Goal: Transaction & Acquisition: Book appointment/travel/reservation

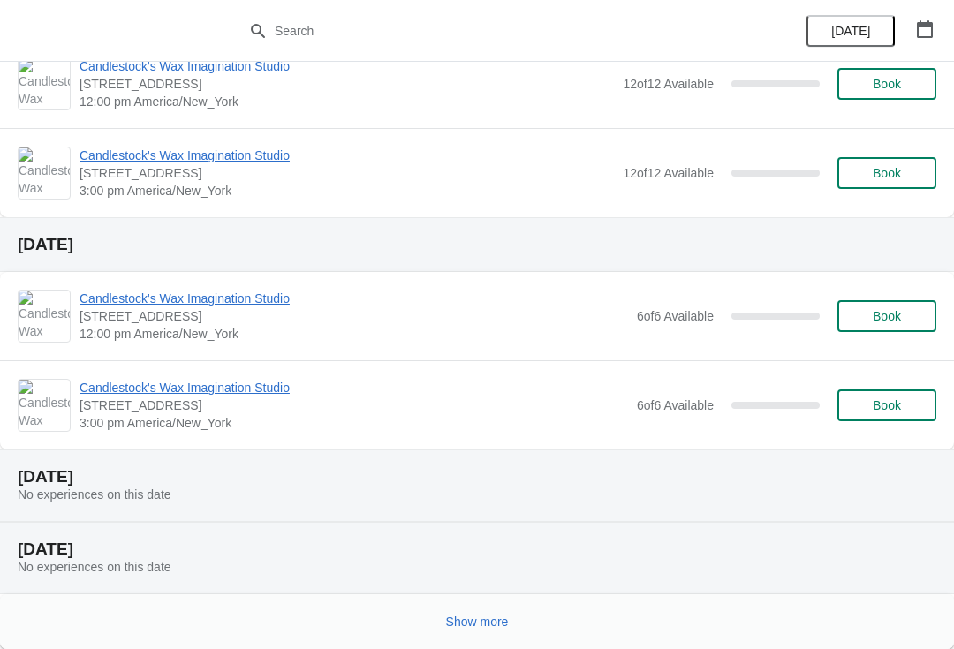
scroll to position [413, 0]
click at [471, 625] on span "Show more" at bounding box center [477, 622] width 63 height 14
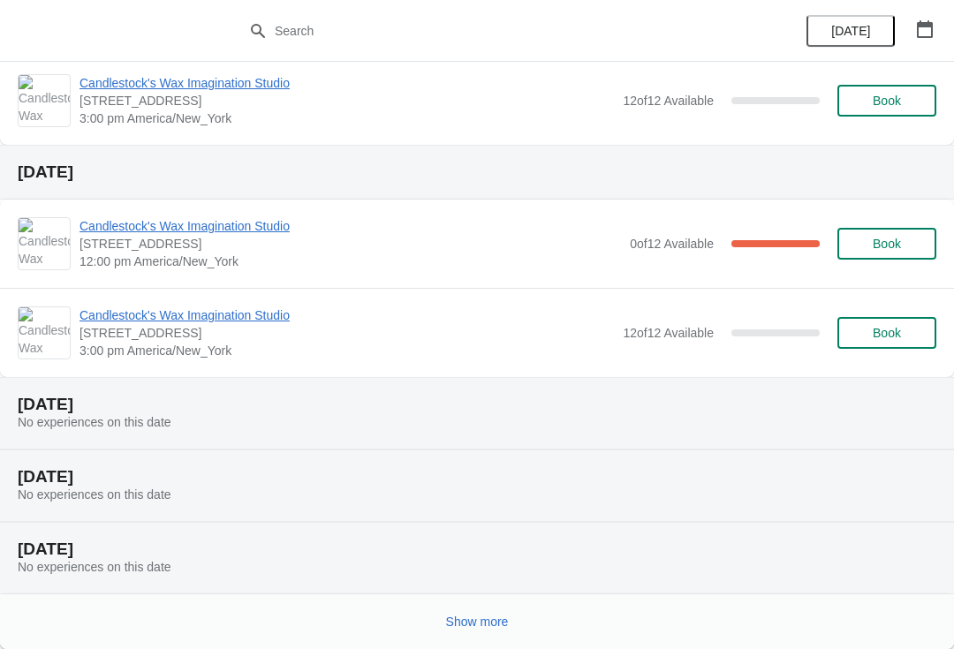
scroll to position [1312, 0]
click at [465, 635] on button "Show more" at bounding box center [477, 622] width 77 height 32
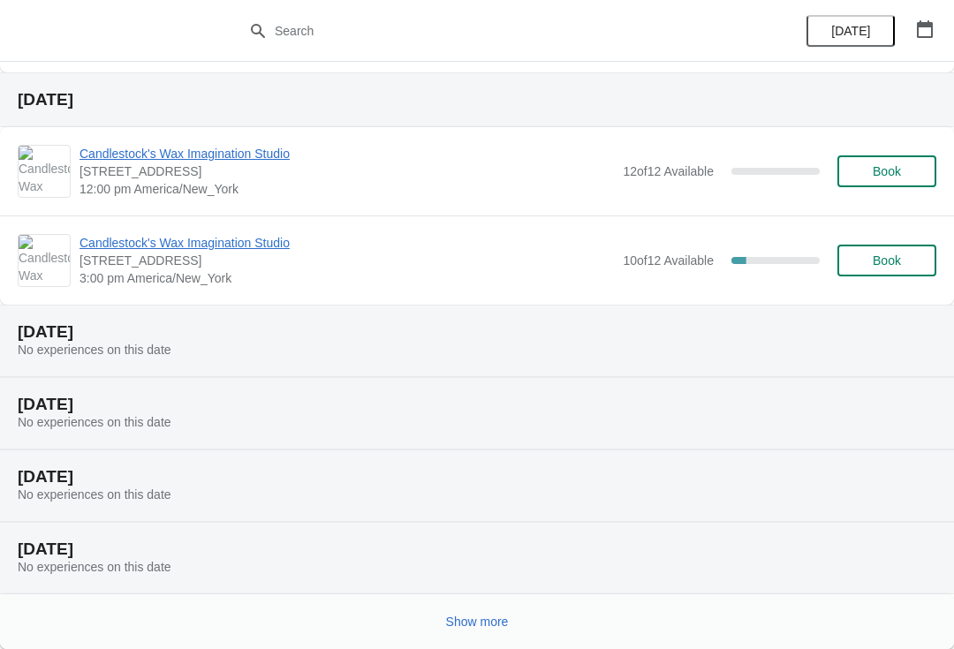
scroll to position [2211, 0]
click at [464, 636] on button "Show more" at bounding box center [477, 622] width 77 height 32
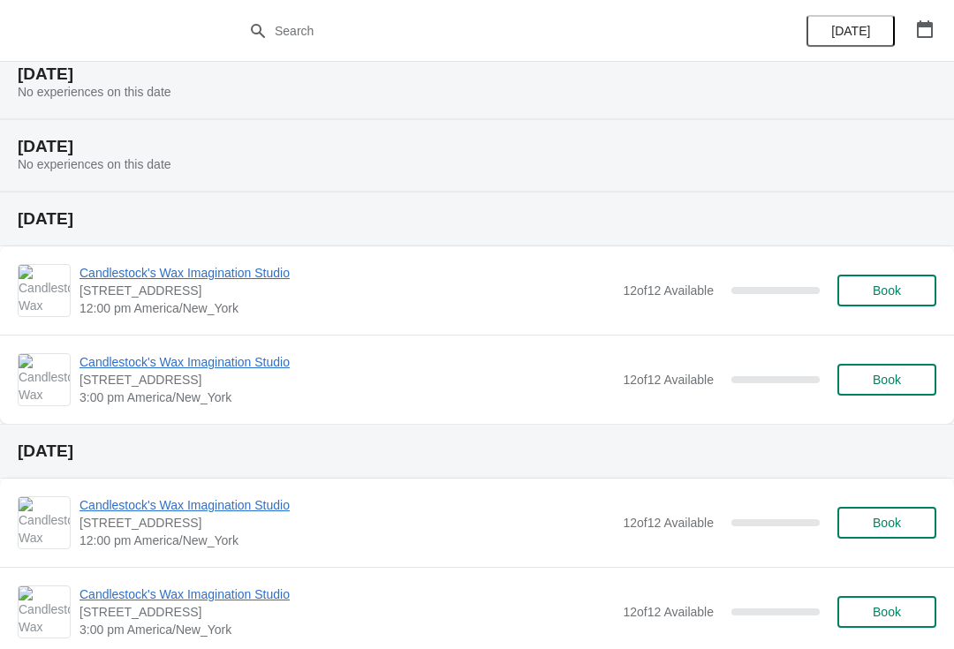
scroll to position [2688, 0]
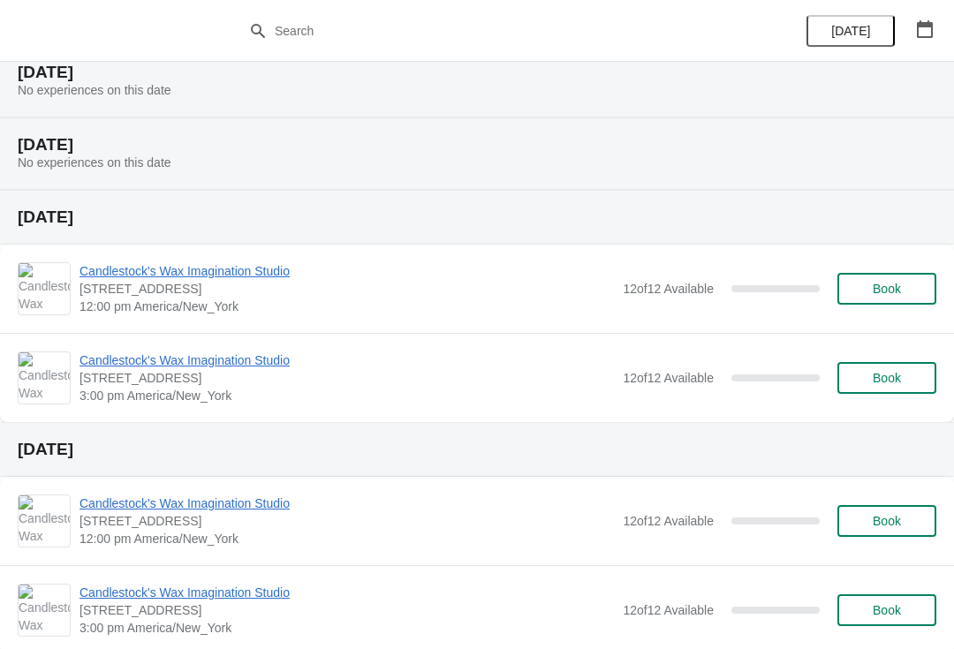
click at [891, 389] on button "Book" at bounding box center [886, 378] width 99 height 32
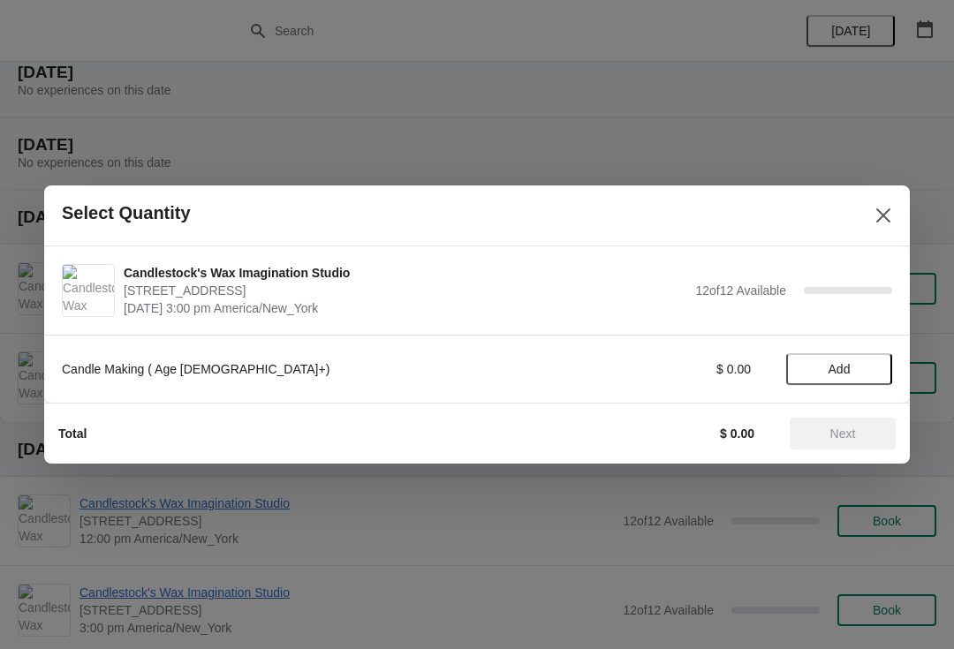
click at [839, 371] on span "Add" at bounding box center [839, 369] width 22 height 14
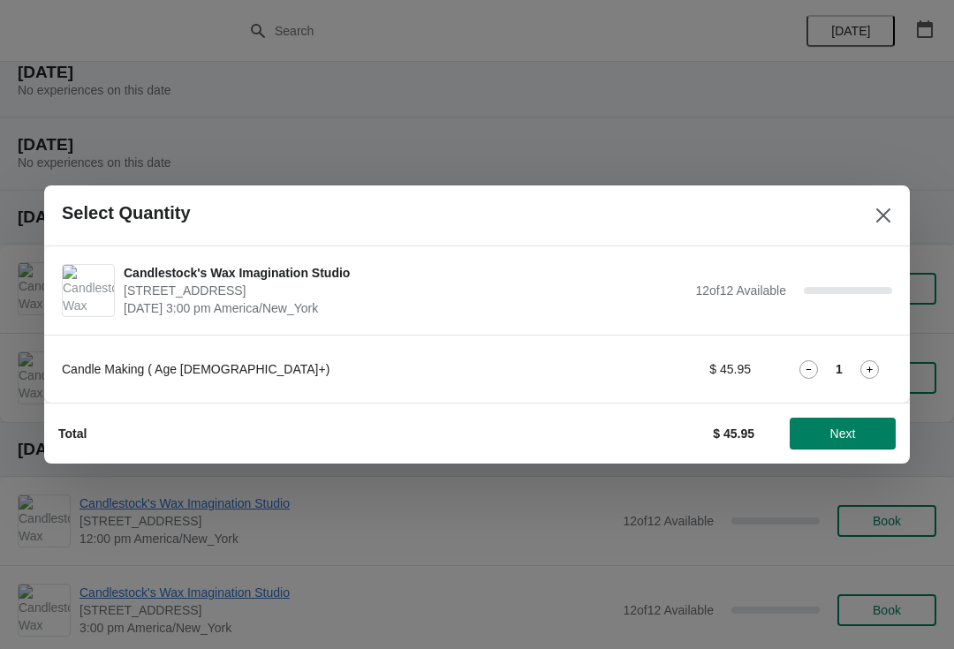
click at [865, 378] on icon at bounding box center [869, 369] width 19 height 19
click at [874, 377] on icon at bounding box center [869, 369] width 19 height 19
click at [853, 374] on div "3" at bounding box center [839, 369] width 106 height 19
click at [849, 375] on div "3" at bounding box center [839, 369] width 106 height 19
click at [866, 368] on icon at bounding box center [869, 369] width 19 height 19
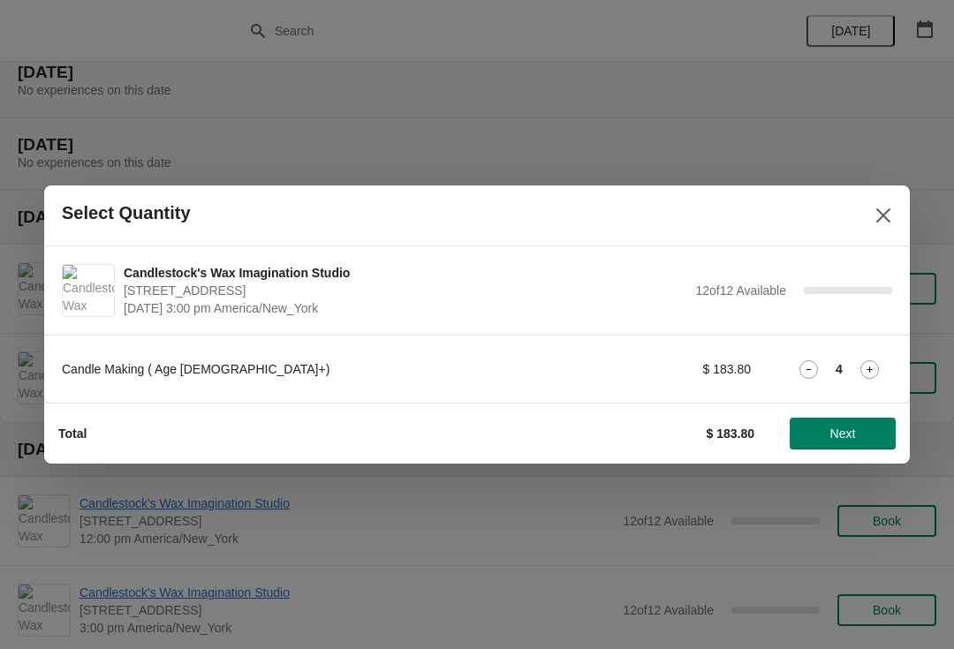
click at [882, 358] on div "Candle Making ( Age [DEMOGRAPHIC_DATA]+) $ 183.80 4" at bounding box center [477, 369] width 830 height 32
click at [853, 367] on div "4" at bounding box center [839, 369] width 106 height 19
click at [870, 373] on icon at bounding box center [869, 369] width 19 height 19
click at [867, 368] on icon at bounding box center [869, 369] width 19 height 19
click at [865, 373] on icon at bounding box center [869, 369] width 19 height 19
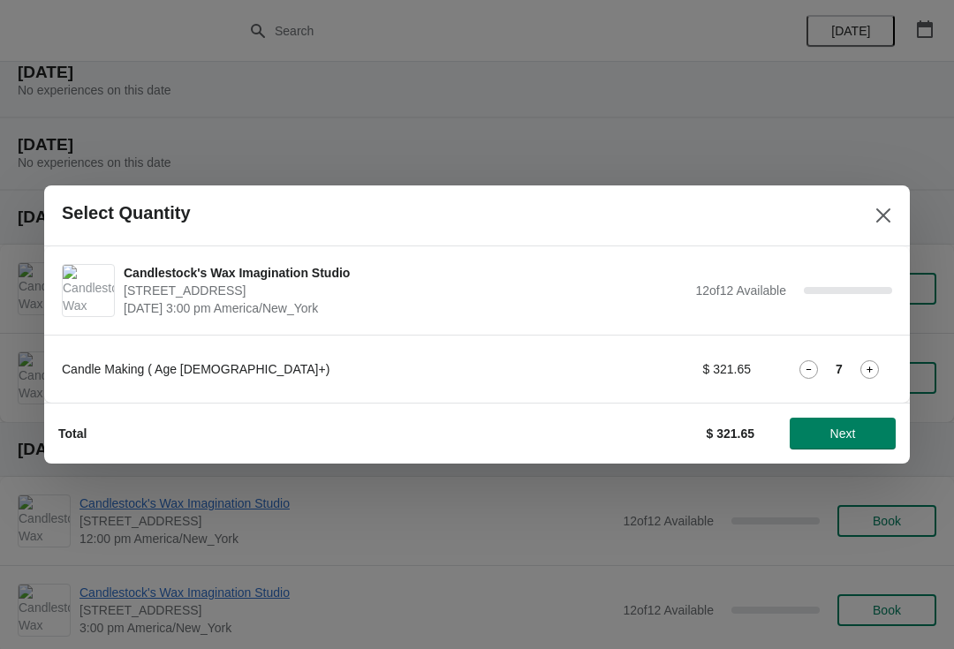
click at [872, 373] on icon at bounding box center [869, 369] width 19 height 19
click at [872, 364] on icon at bounding box center [869, 369] width 19 height 19
click at [873, 361] on icon at bounding box center [869, 369] width 19 height 19
click at [860, 370] on icon at bounding box center [869, 369] width 19 height 19
click at [862, 367] on icon at bounding box center [869, 369] width 19 height 19
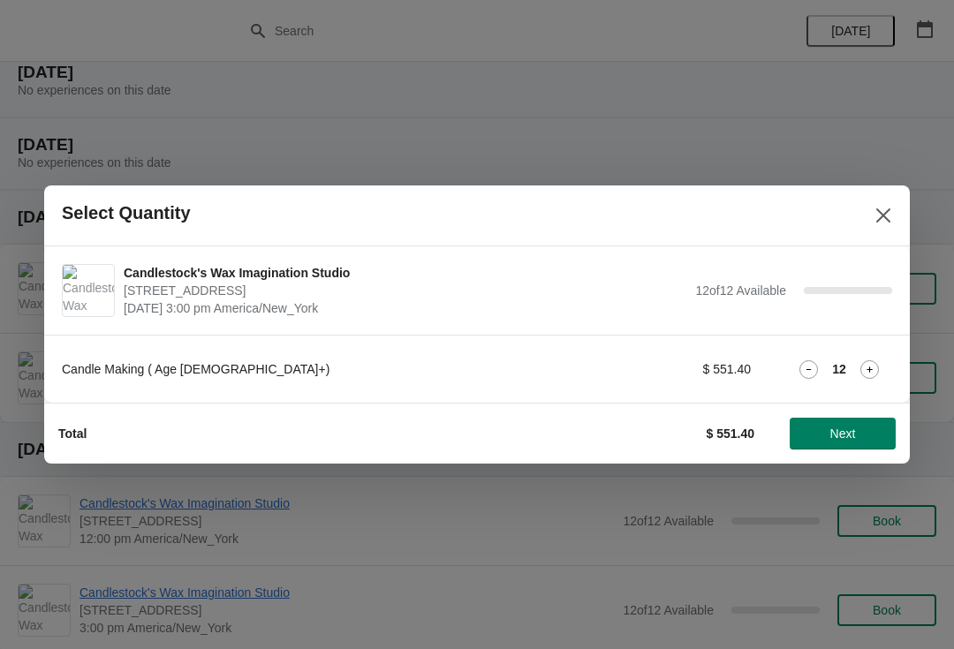
click at [860, 361] on icon at bounding box center [869, 369] width 19 height 19
click at [861, 360] on icon at bounding box center [869, 369] width 19 height 19
click at [777, 373] on div "Candle Making ( Age [DEMOGRAPHIC_DATA]+) $ 643.30 14" at bounding box center [477, 369] width 830 height 32
click at [788, 373] on div "14" at bounding box center [839, 369] width 106 height 19
click at [791, 368] on div "14" at bounding box center [839, 369] width 106 height 19
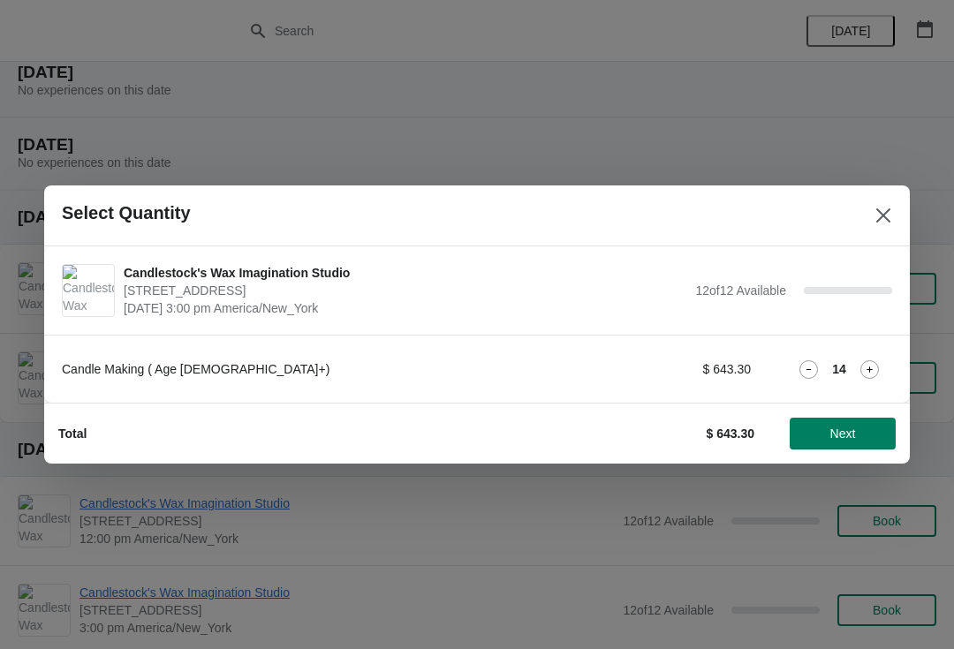
click at [795, 369] on div "14" at bounding box center [839, 369] width 106 height 19
click at [800, 371] on icon at bounding box center [808, 369] width 19 height 19
click at [855, 443] on button "Next" at bounding box center [842, 434] width 106 height 32
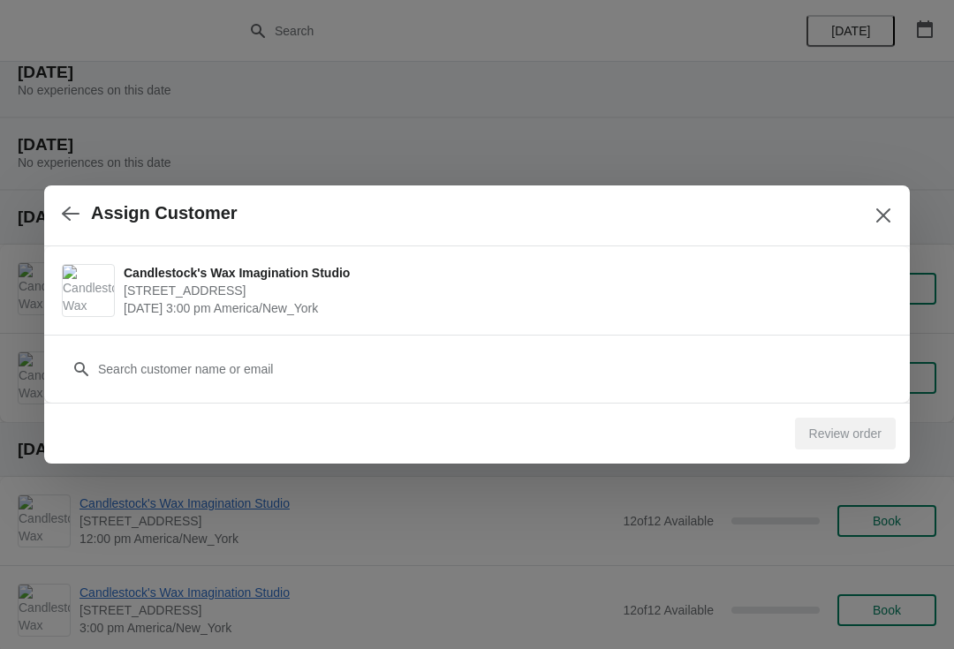
click at [689, 348] on div "Customer" at bounding box center [477, 360] width 830 height 49
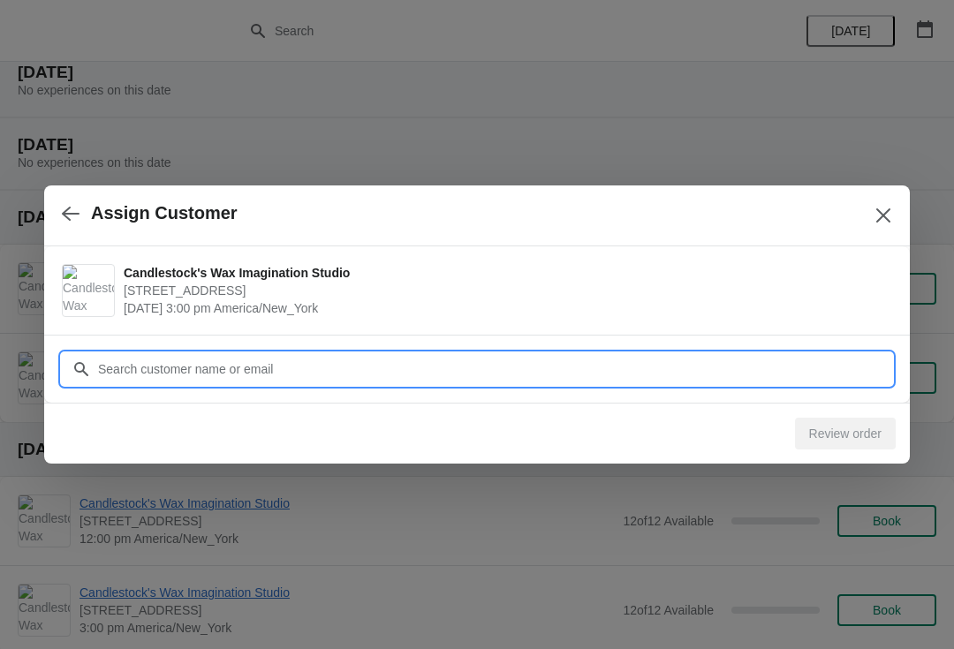
click at [651, 375] on input "Customer" at bounding box center [494, 369] width 795 height 32
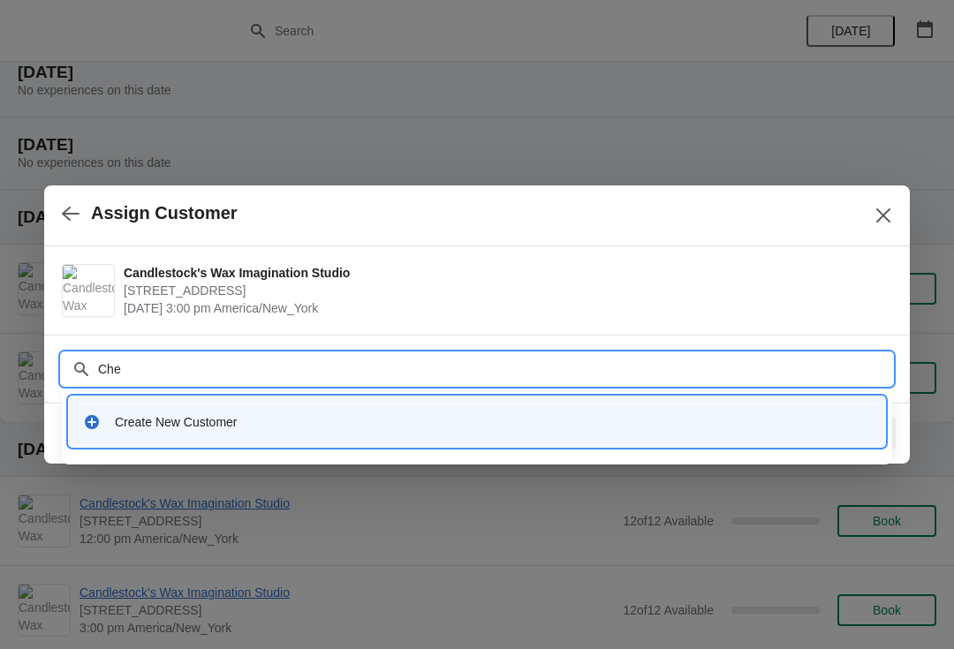
type input "Chey"
click at [168, 412] on div "Create New Customer" at bounding box center [477, 422] width 802 height 36
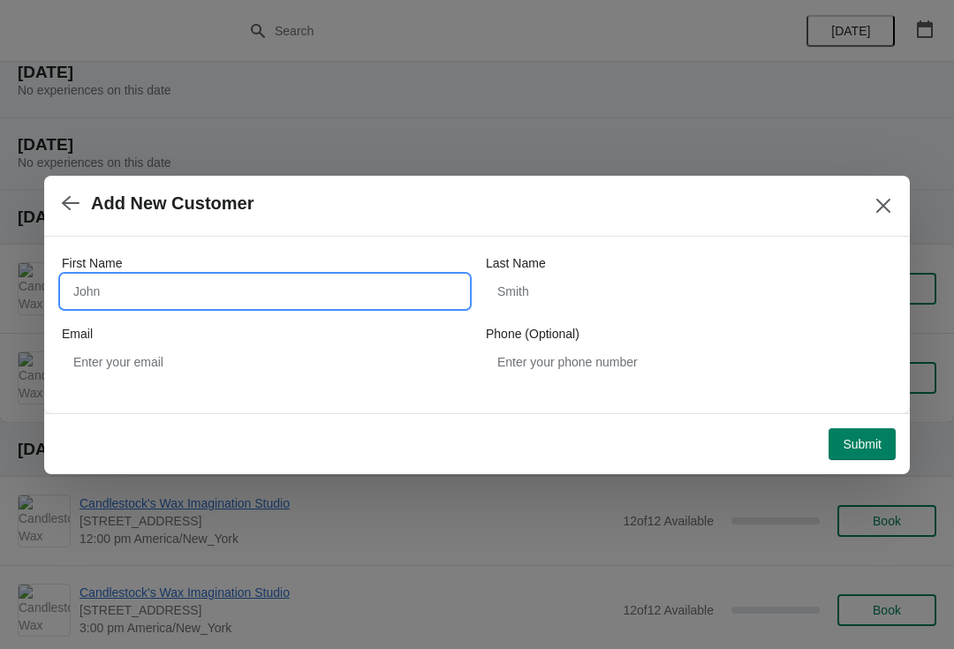
click at [124, 286] on input "First Name" at bounding box center [265, 292] width 406 height 32
type input "Cheyanne"
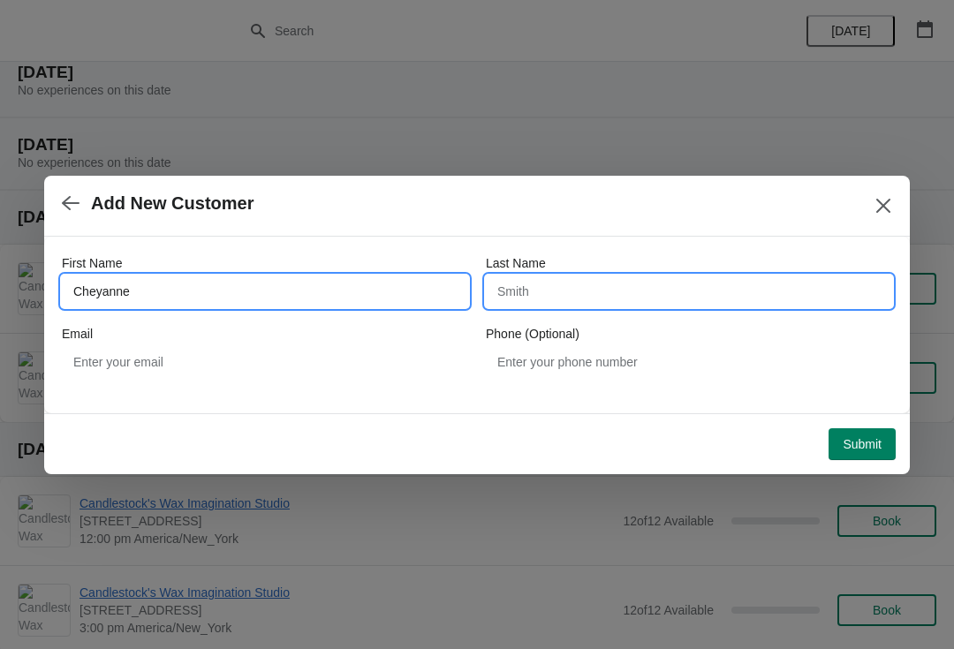
click at [570, 303] on input "Last Name" at bounding box center [689, 292] width 406 height 32
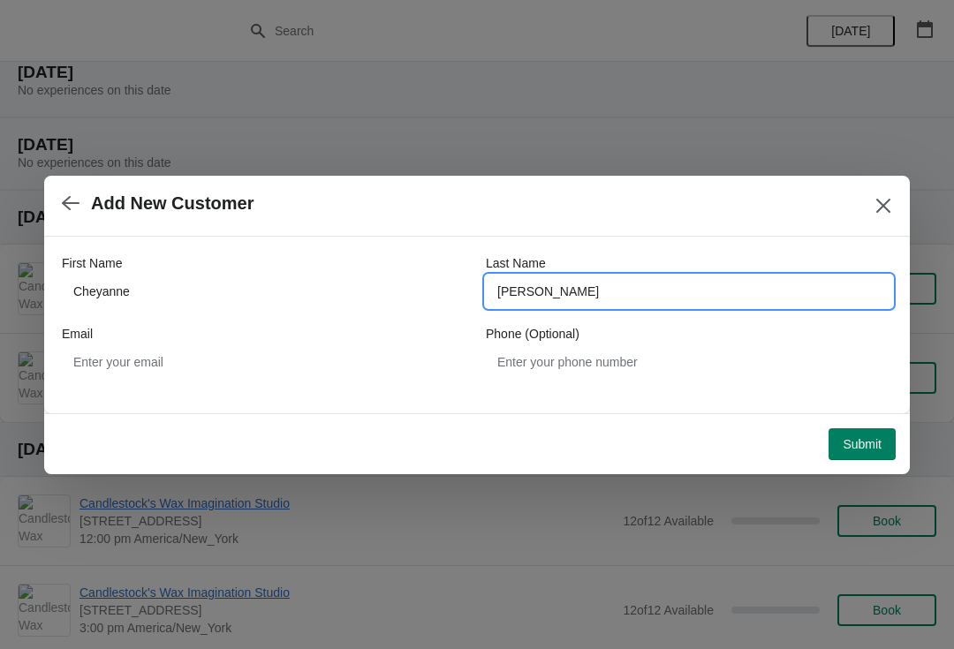
type input "[PERSON_NAME]"
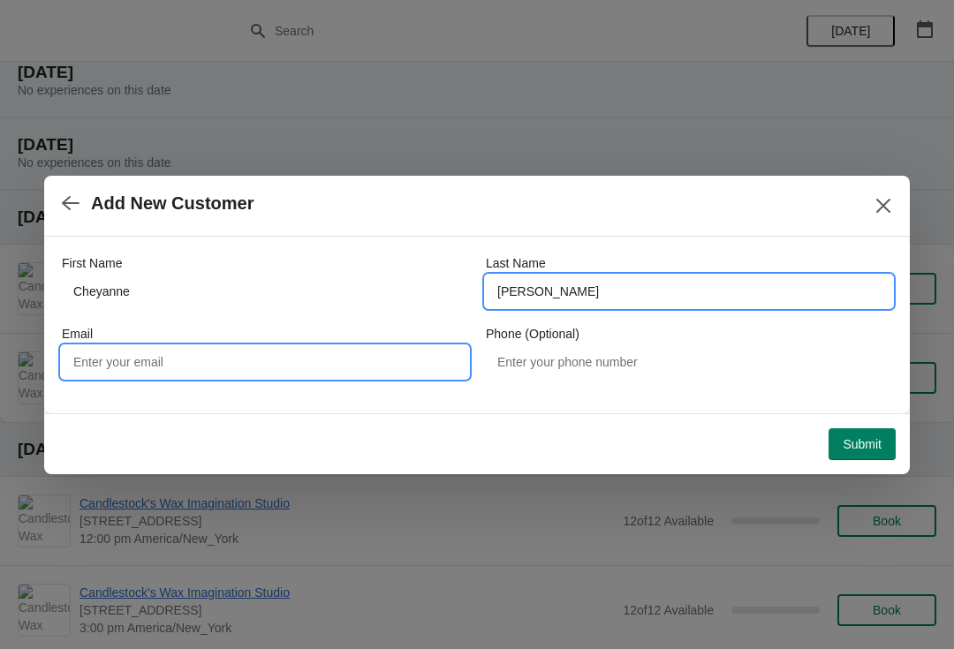
click at [116, 365] on input "Email" at bounding box center [265, 362] width 406 height 32
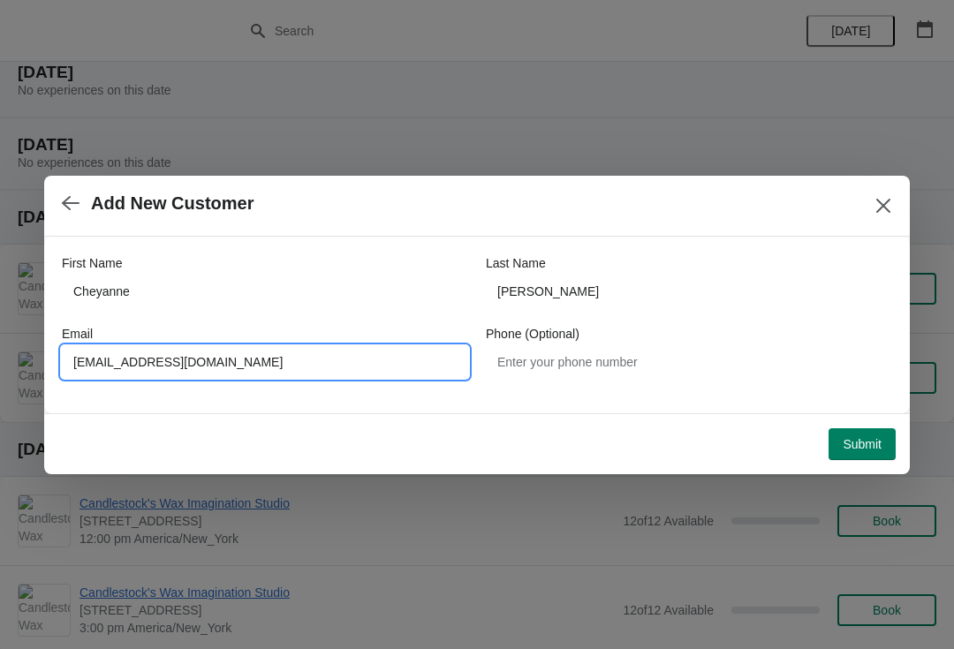
type input "[EMAIL_ADDRESS][DOMAIN_NAME]"
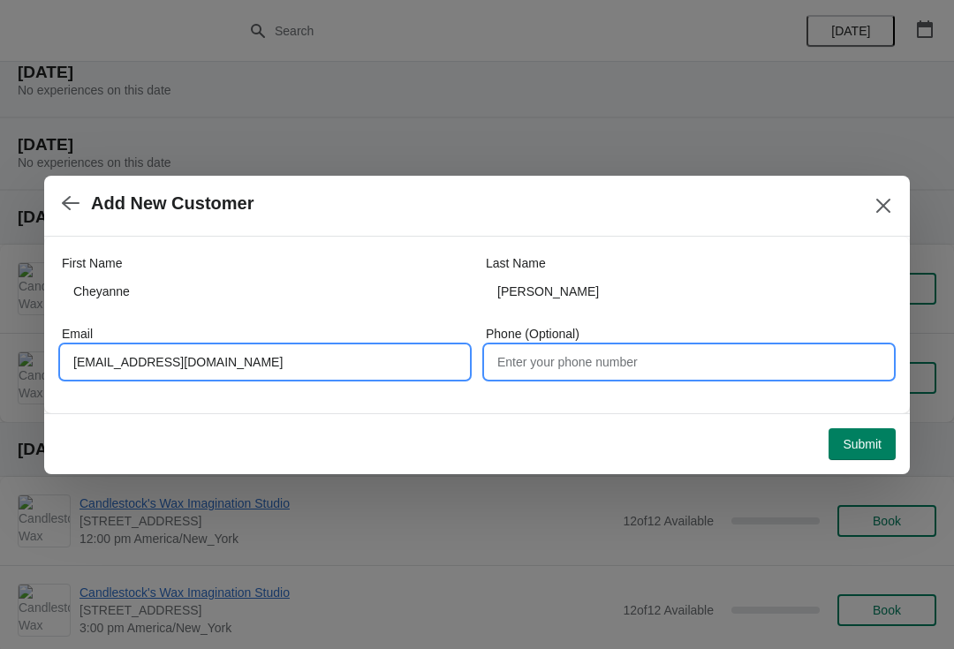
click at [738, 366] on input "Phone (Optional)" at bounding box center [689, 362] width 406 height 32
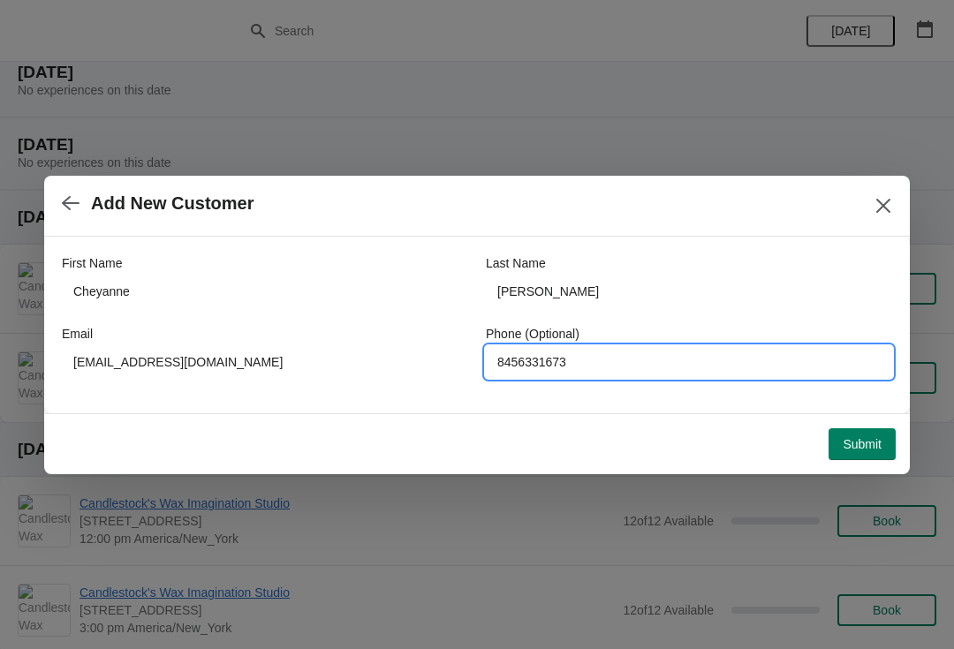
type input "8456331673"
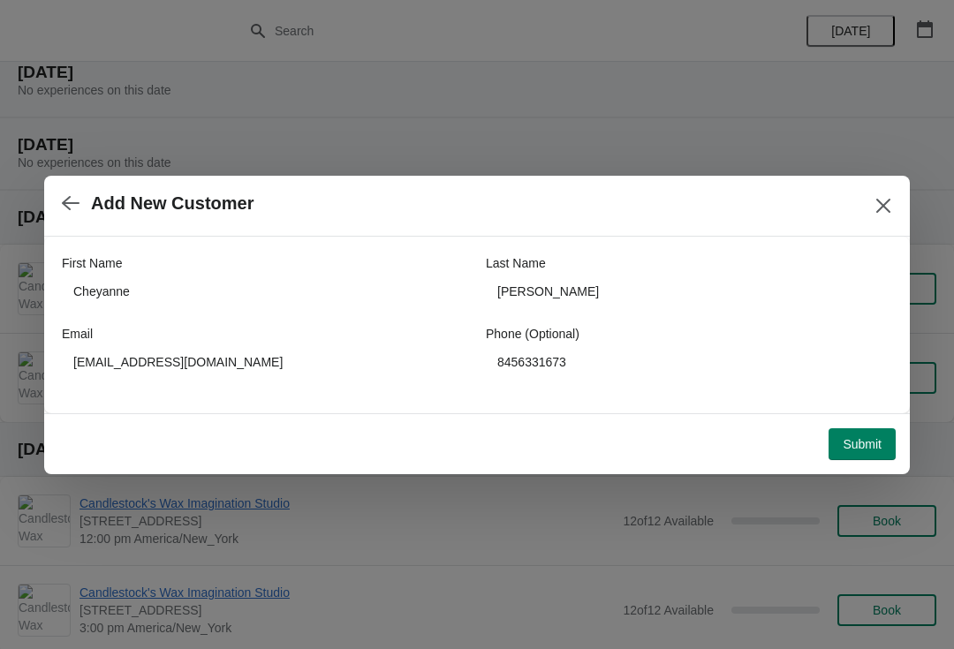
click at [857, 429] on button "Submit" at bounding box center [861, 444] width 67 height 32
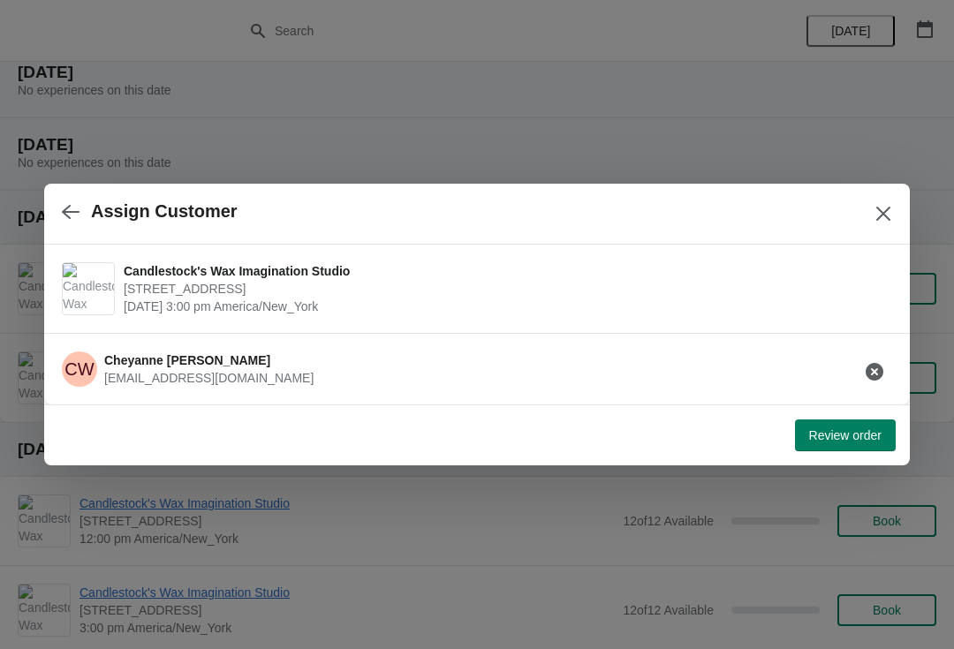
click at [873, 226] on button "Close" at bounding box center [883, 214] width 32 height 32
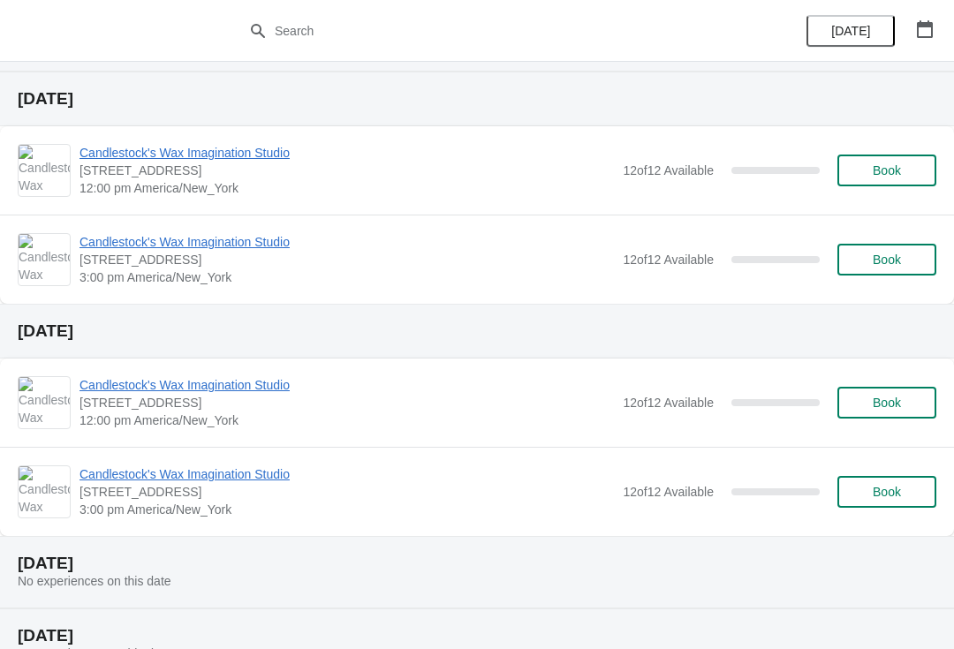
scroll to position [2806, 0]
click at [894, 503] on button "Book" at bounding box center [886, 493] width 99 height 32
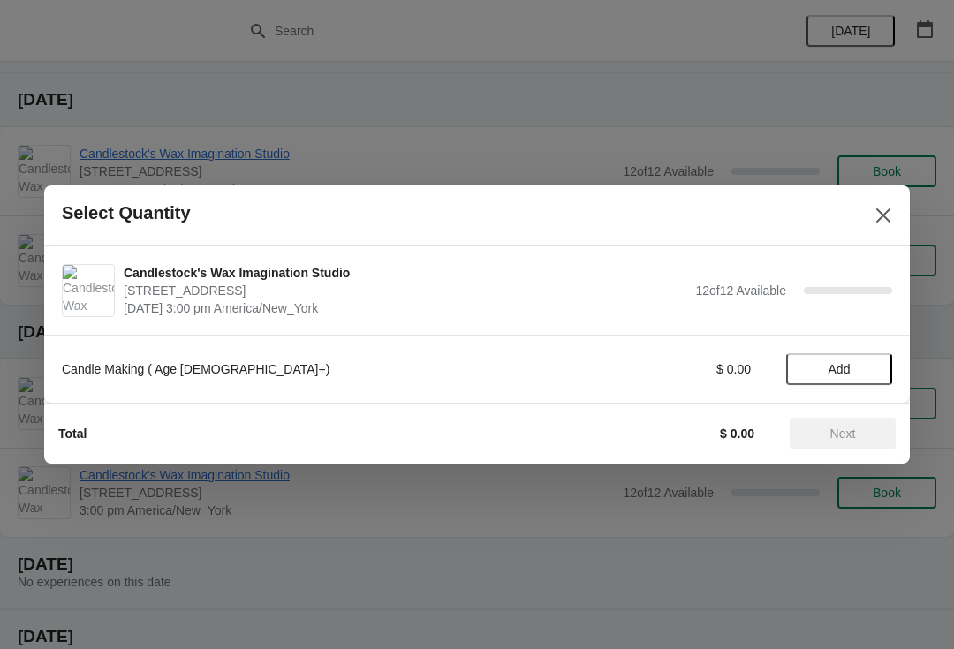
click at [841, 379] on button "Add" at bounding box center [839, 369] width 106 height 32
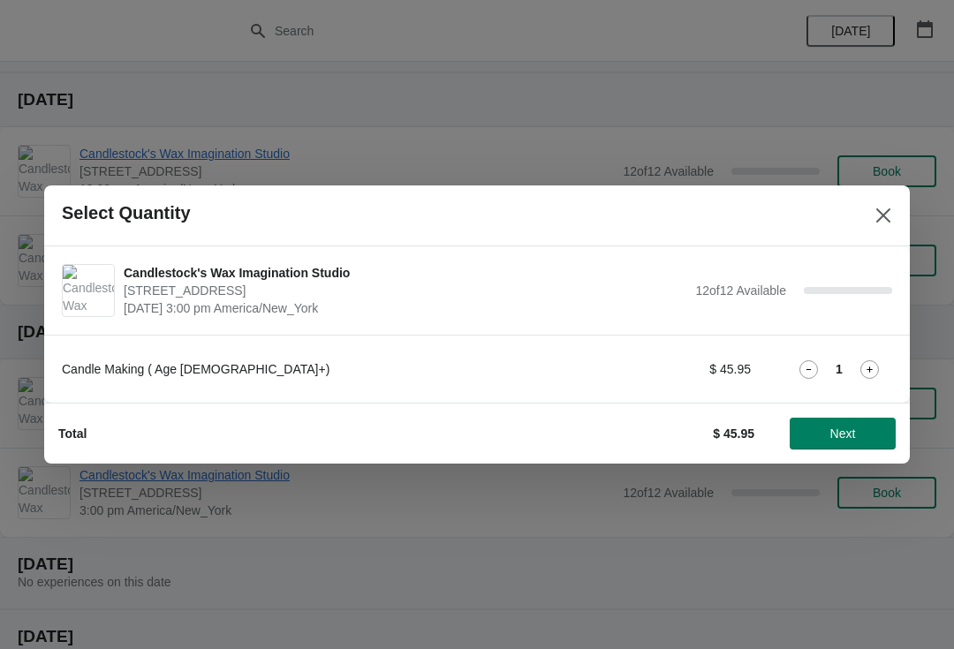
click at [864, 366] on icon at bounding box center [869, 369] width 19 height 19
click at [863, 366] on icon at bounding box center [869, 369] width 19 height 19
click at [878, 365] on icon at bounding box center [869, 369] width 19 height 19
click at [873, 377] on icon at bounding box center [869, 369] width 19 height 19
click at [897, 374] on div "Candle Making ( Age [DEMOGRAPHIC_DATA]+) $ 229.75 5" at bounding box center [476, 369] width 865 height 68
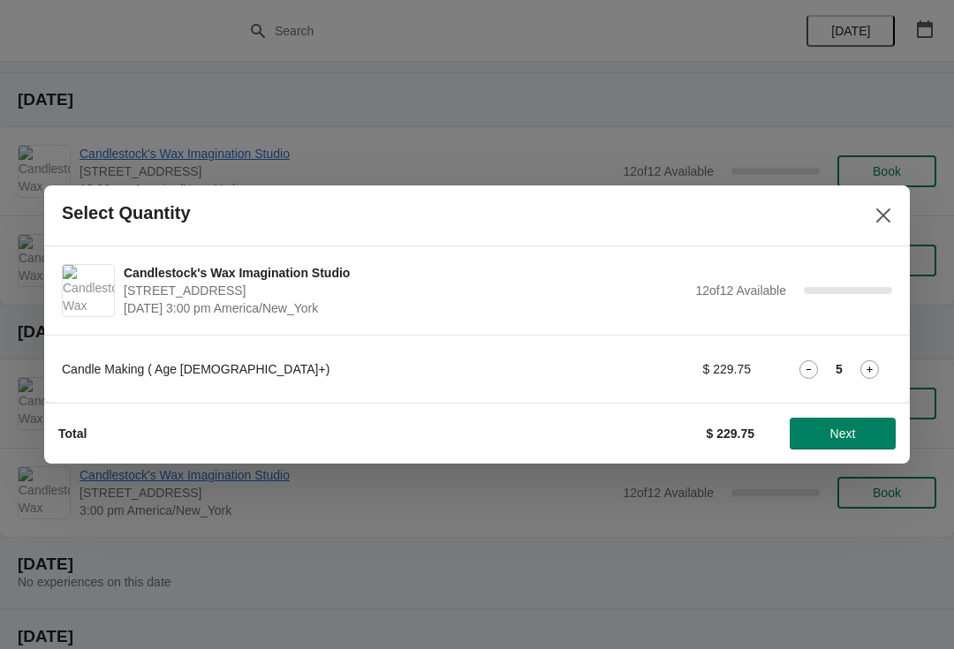
click at [864, 377] on icon at bounding box center [869, 369] width 19 height 19
click at [877, 372] on icon at bounding box center [869, 369] width 19 height 19
click at [875, 378] on icon at bounding box center [869, 369] width 19 height 19
click at [873, 377] on icon at bounding box center [869, 369] width 19 height 19
click at [866, 377] on icon at bounding box center [869, 369] width 19 height 19
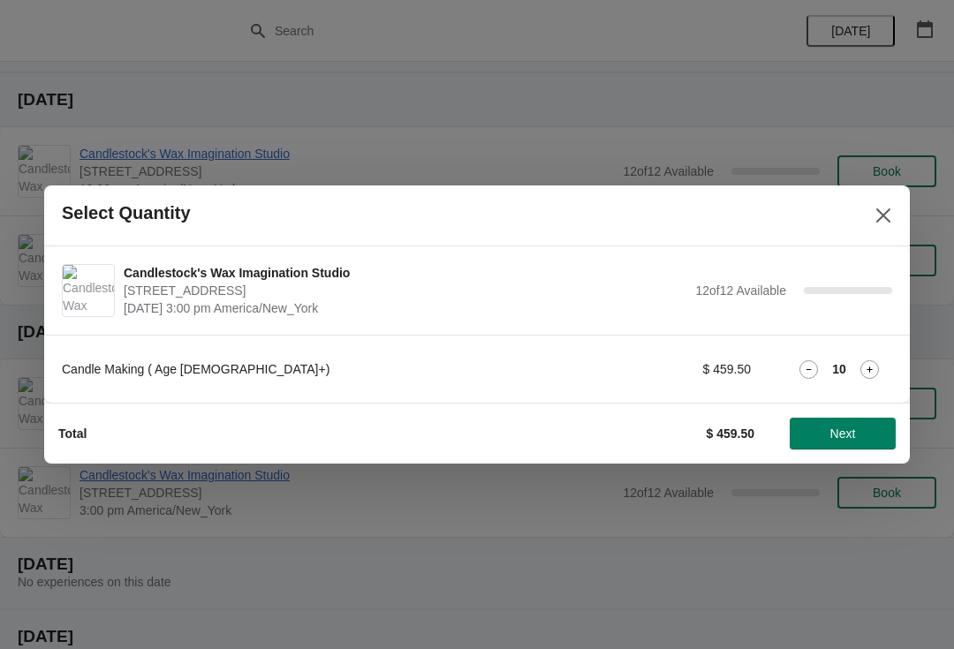
click at [873, 368] on icon at bounding box center [869, 369] width 19 height 19
click at [871, 374] on icon at bounding box center [869, 369] width 19 height 19
click at [875, 367] on icon at bounding box center [869, 369] width 19 height 19
click at [799, 371] on icon at bounding box center [808, 369] width 19 height 19
click at [857, 440] on span "Next" at bounding box center [843, 434] width 78 height 14
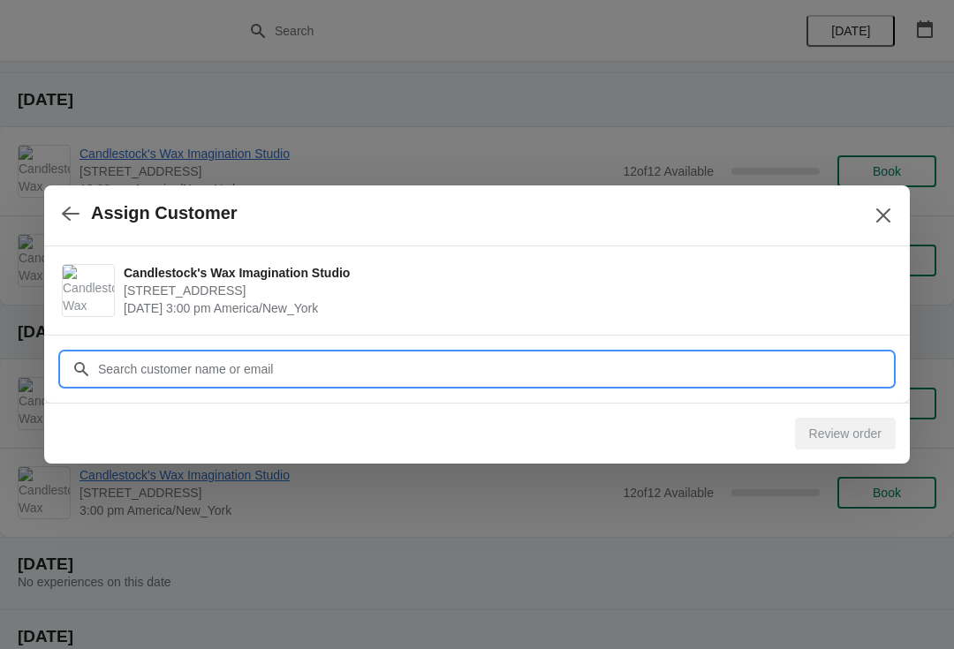
click at [442, 364] on input "Customer" at bounding box center [494, 369] width 795 height 32
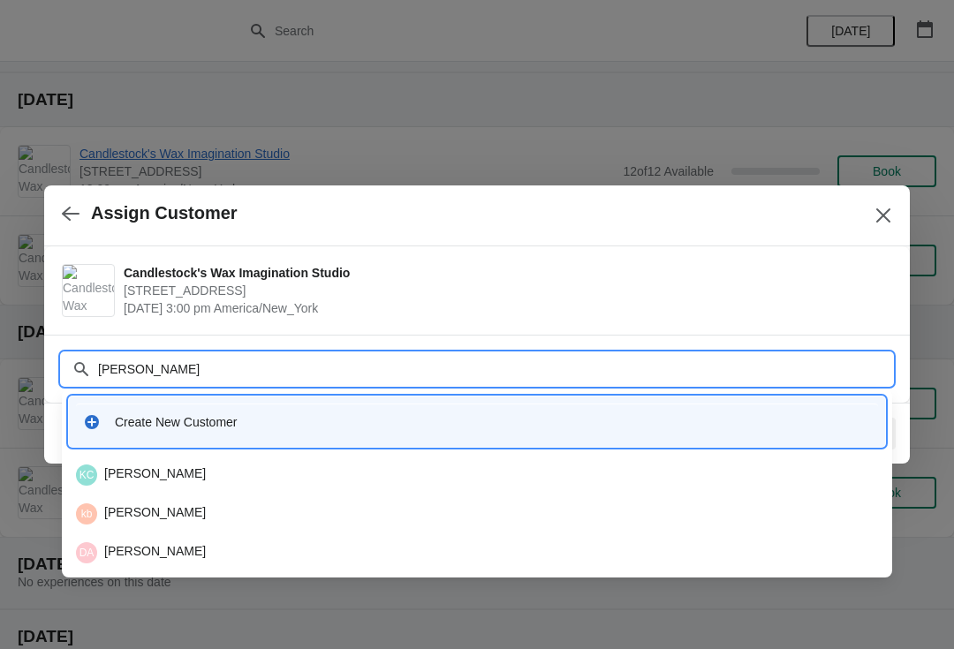
type input "[PERSON_NAME]"
click at [131, 419] on div "Create New Customer" at bounding box center [493, 422] width 756 height 18
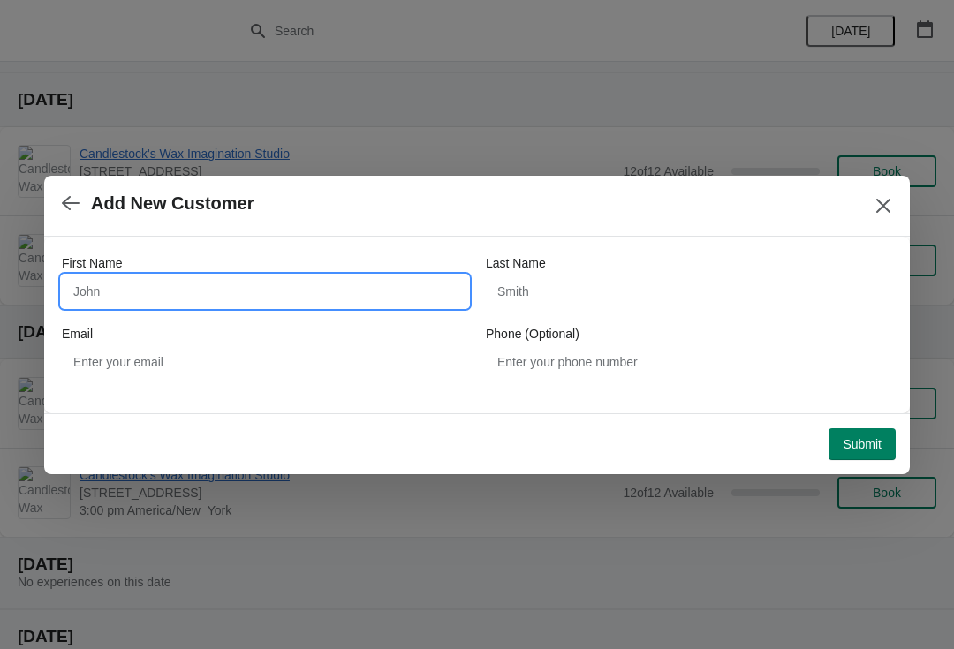
click at [268, 301] on input "First Name" at bounding box center [265, 292] width 406 height 32
type input "Cheyanne"
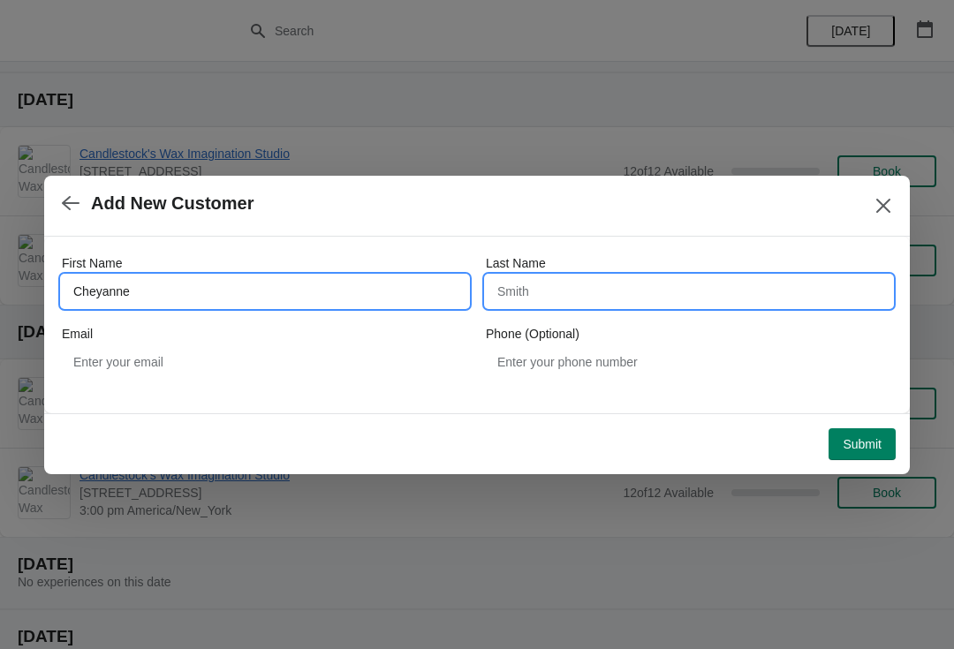
click at [593, 302] on input "Last Name" at bounding box center [689, 292] width 406 height 32
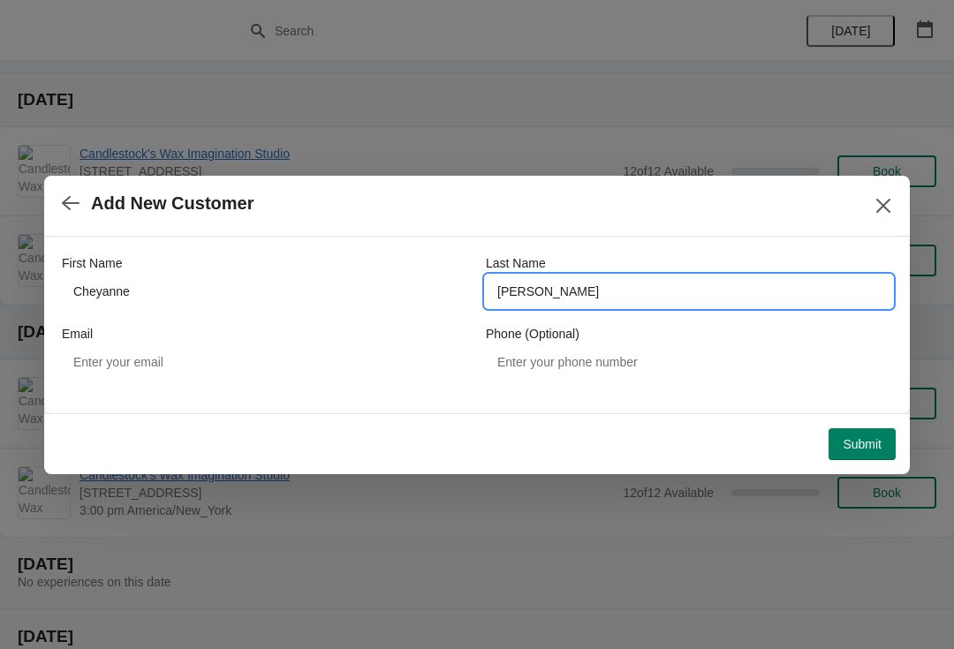
type input "[PERSON_NAME]"
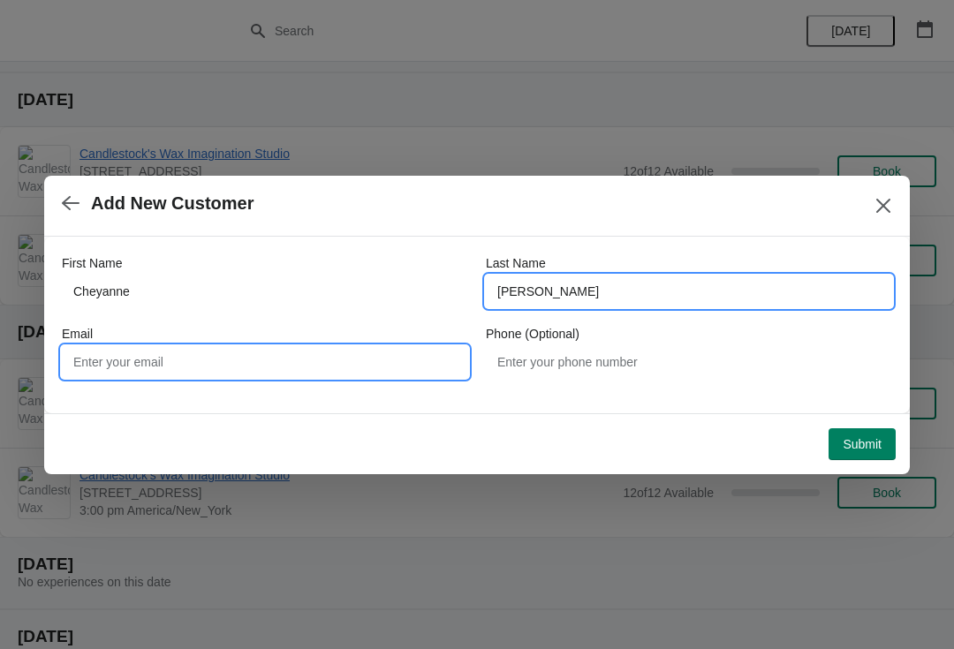
click at [106, 350] on input "Email" at bounding box center [265, 362] width 406 height 32
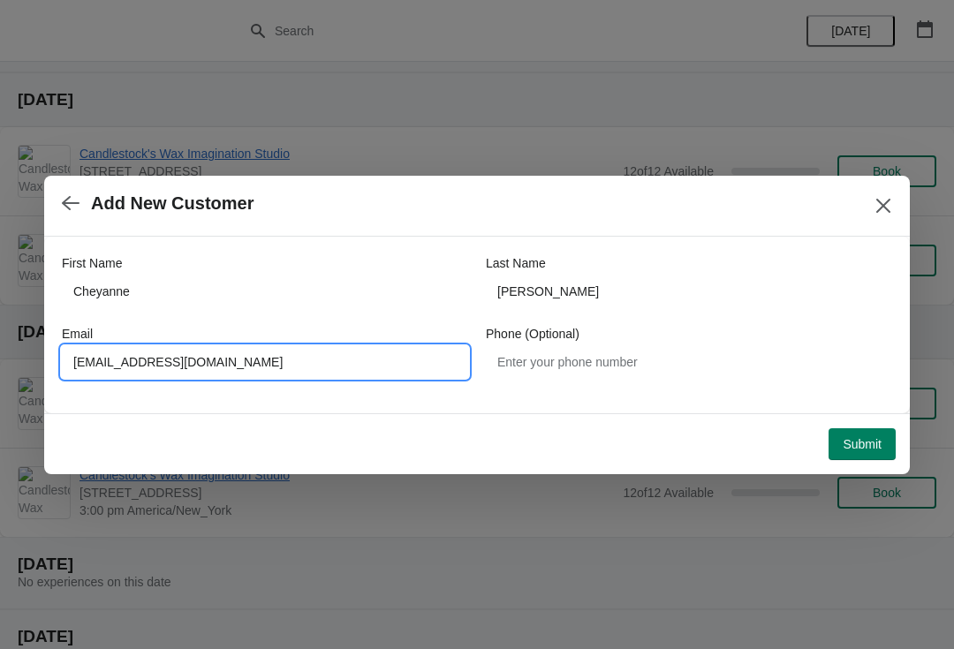
type input "[EMAIL_ADDRESS][DOMAIN_NAME]"
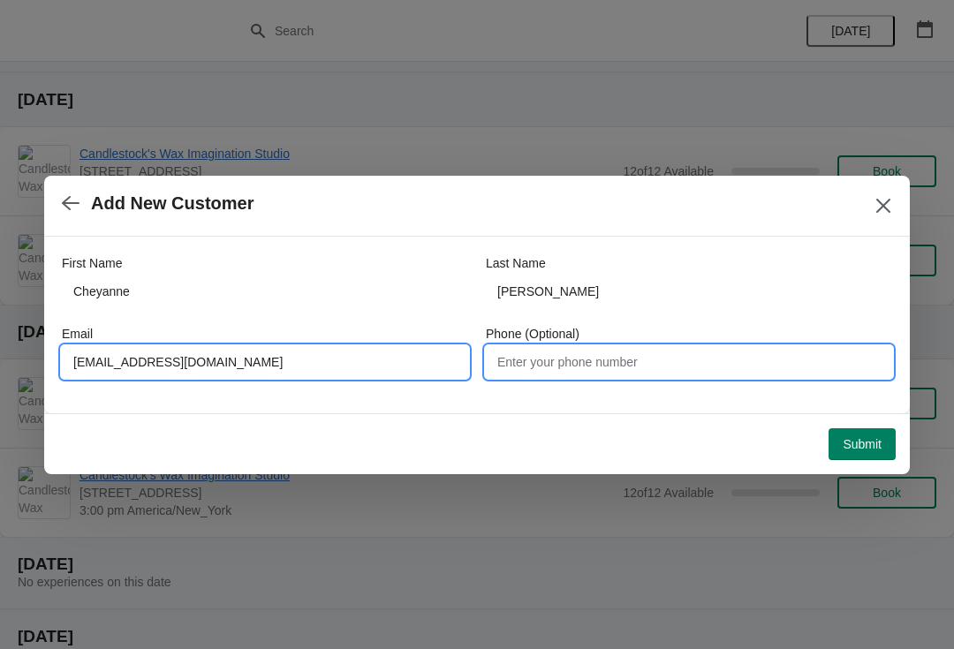
click at [594, 377] on input "Phone (Optional)" at bounding box center [689, 362] width 406 height 32
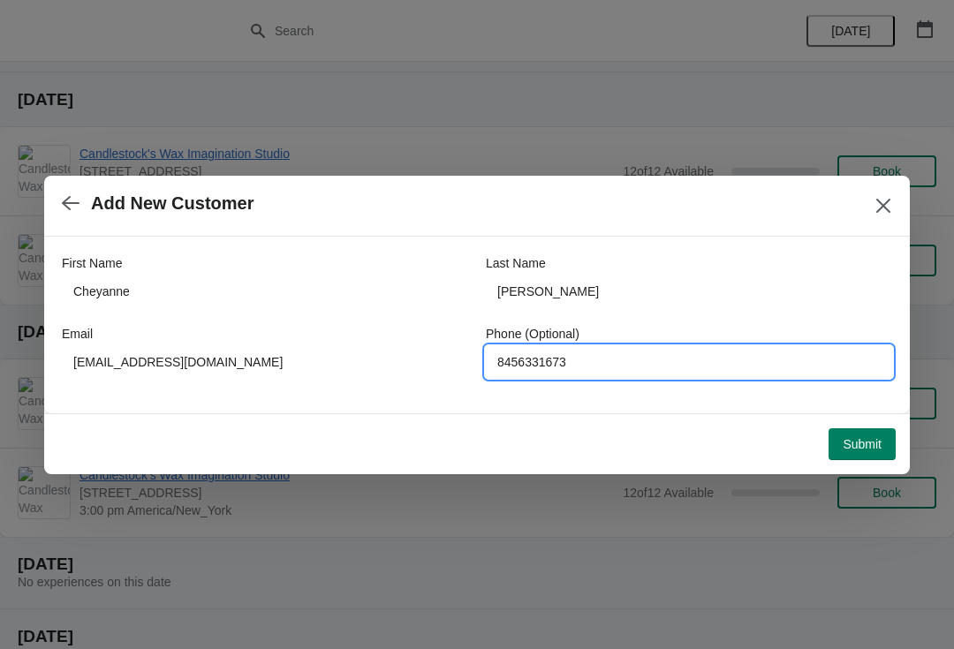
type input "8456331673"
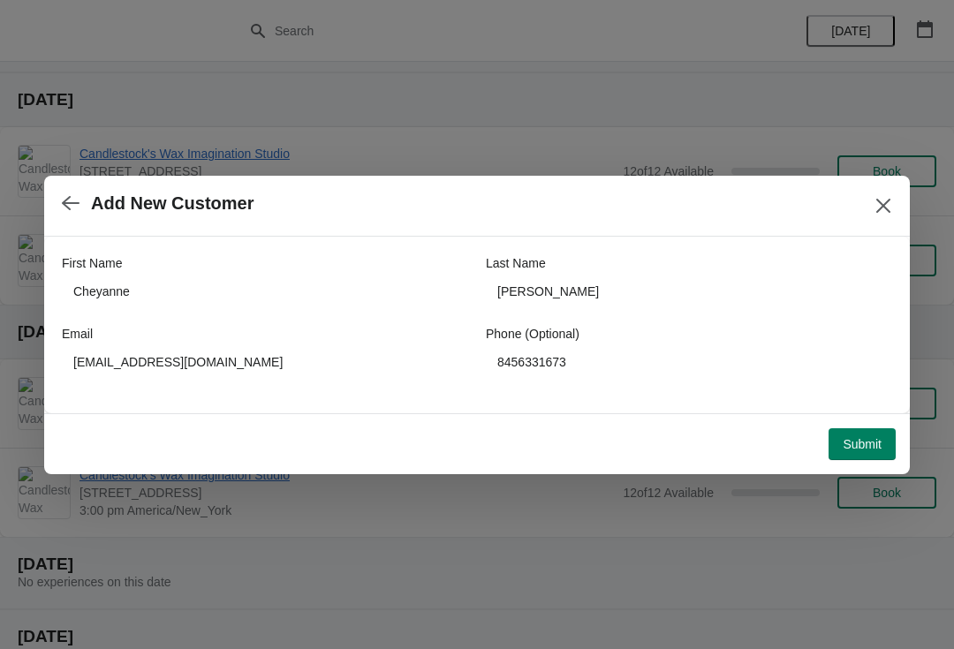
click at [855, 437] on span "Submit" at bounding box center [861, 444] width 39 height 14
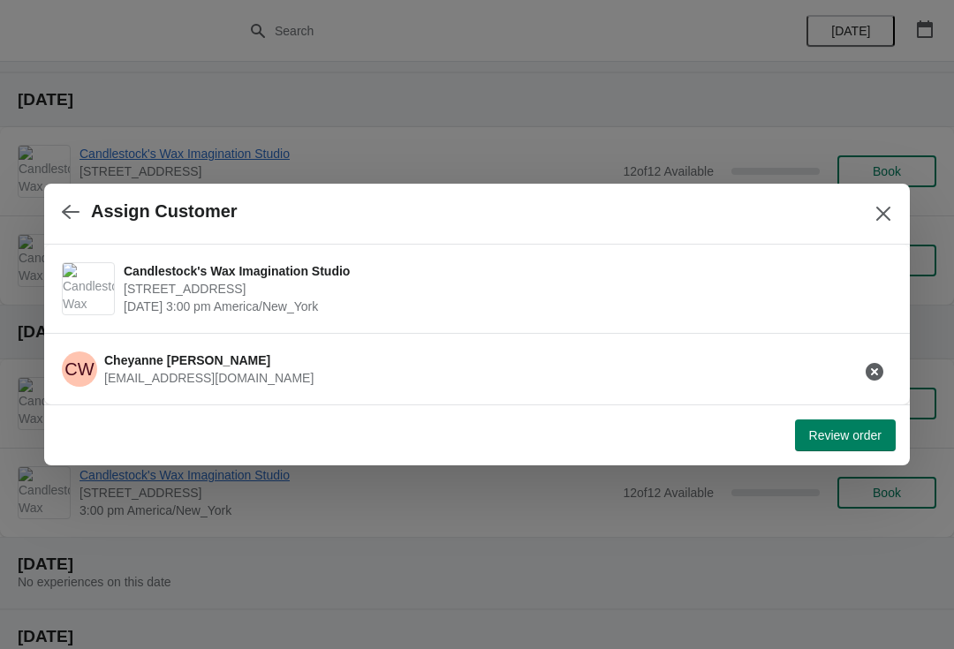
click at [839, 441] on span "Review order" at bounding box center [845, 435] width 72 height 14
